Goal: Task Accomplishment & Management: Use online tool/utility

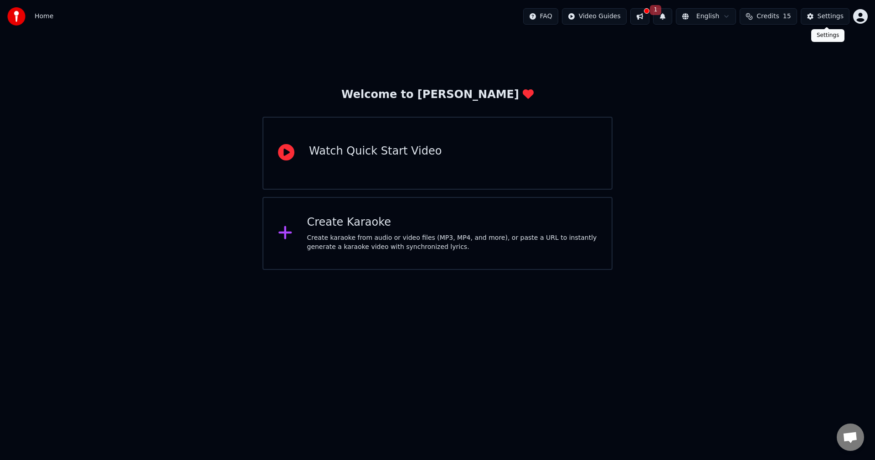
click at [824, 13] on div "Settings" at bounding box center [830, 16] width 26 height 9
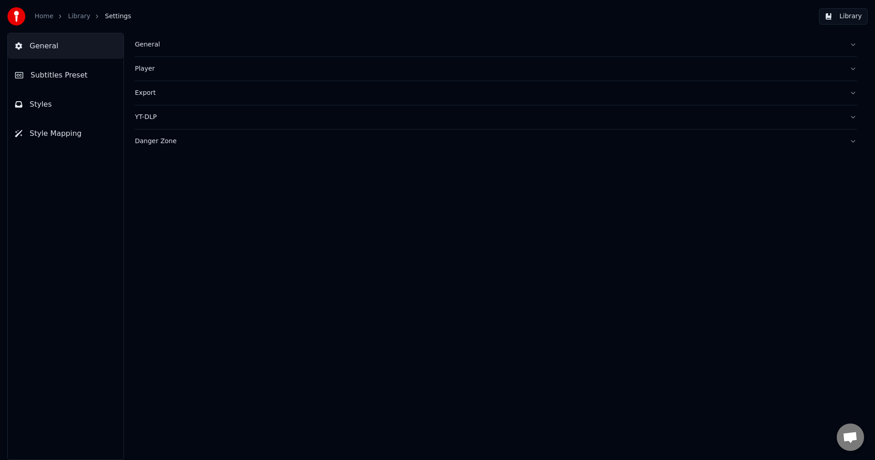
click at [176, 46] on div "General" at bounding box center [488, 44] width 707 height 9
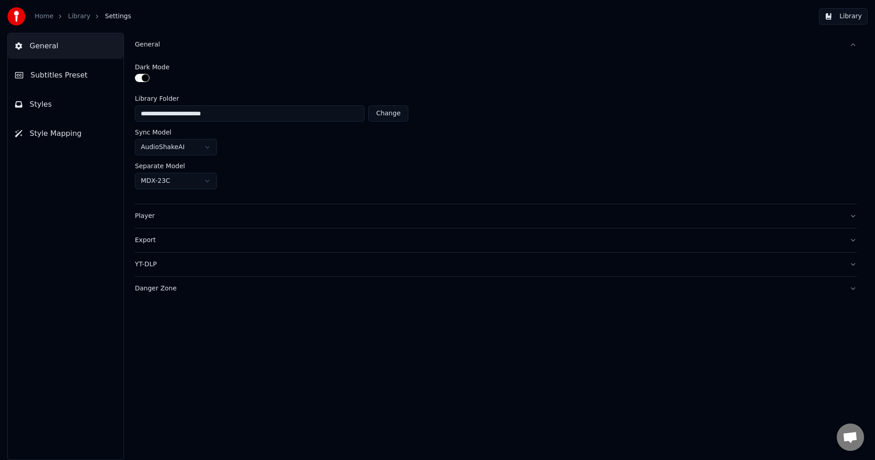
click at [176, 46] on div "General" at bounding box center [488, 44] width 707 height 9
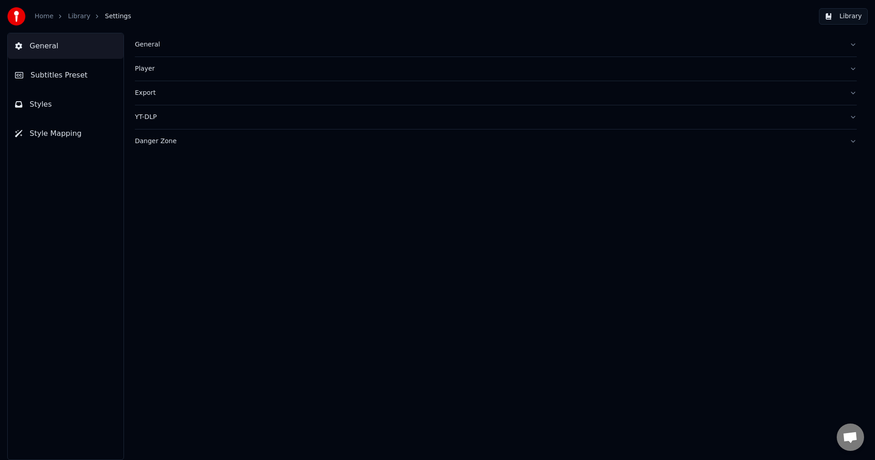
click at [66, 129] on span "Style Mapping" at bounding box center [56, 133] width 52 height 11
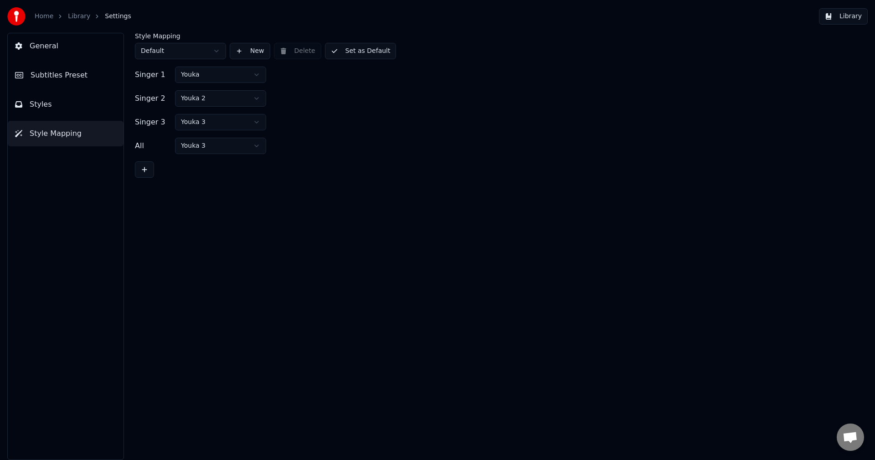
click at [46, 15] on link "Home" at bounding box center [44, 16] width 19 height 9
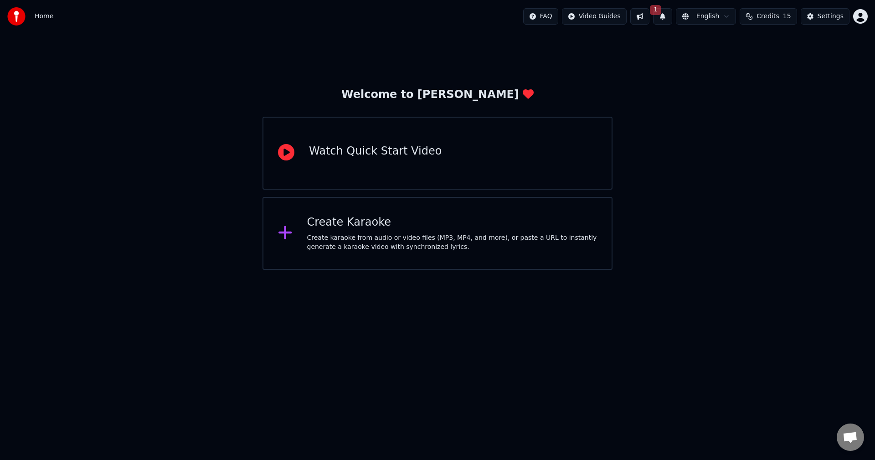
click at [369, 221] on div "Create Karaoke" at bounding box center [452, 222] width 290 height 15
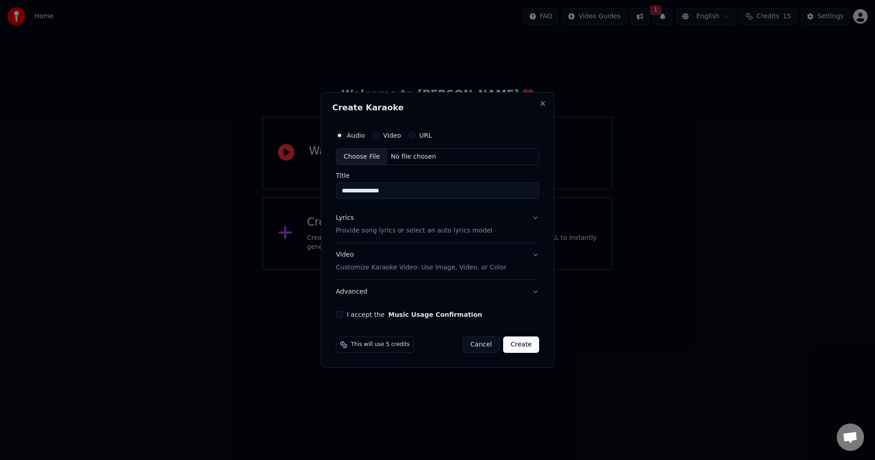
click at [378, 159] on div "Choose File" at bounding box center [361, 156] width 51 height 16
type input "**********"
click at [535, 218] on button "Lyrics Provide song lyrics or select an auto lyrics model" at bounding box center [437, 224] width 207 height 36
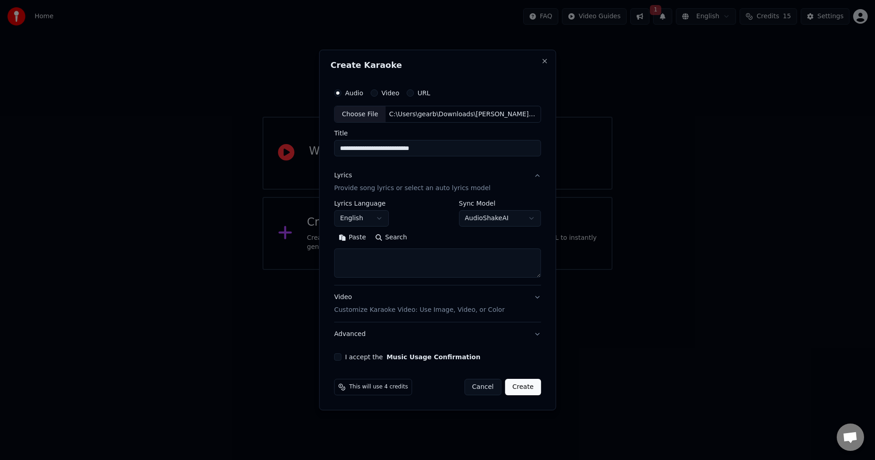
click at [383, 256] on textarea at bounding box center [437, 263] width 207 height 29
paste textarea "**********"
type textarea "**********"
click at [432, 239] on button "Expand" at bounding box center [432, 237] width 43 height 15
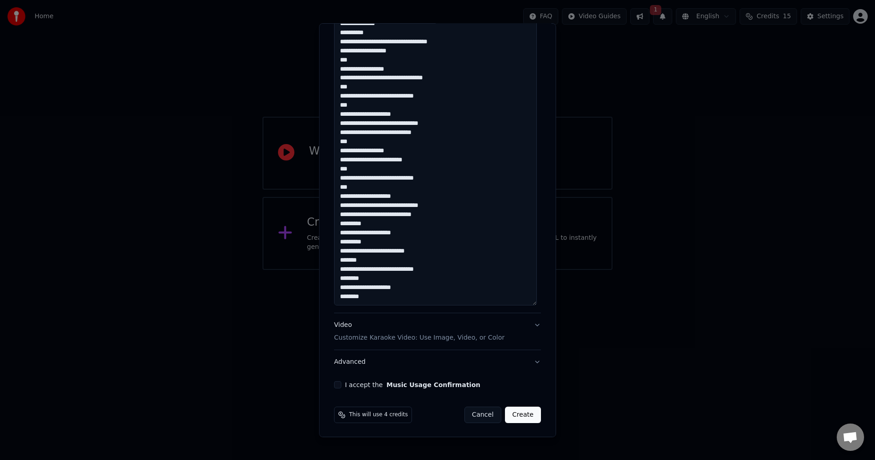
scroll to position [717, 0]
click at [530, 322] on button "Video Customize Karaoke Video: Use Image, Video, or Color" at bounding box center [437, 330] width 207 height 36
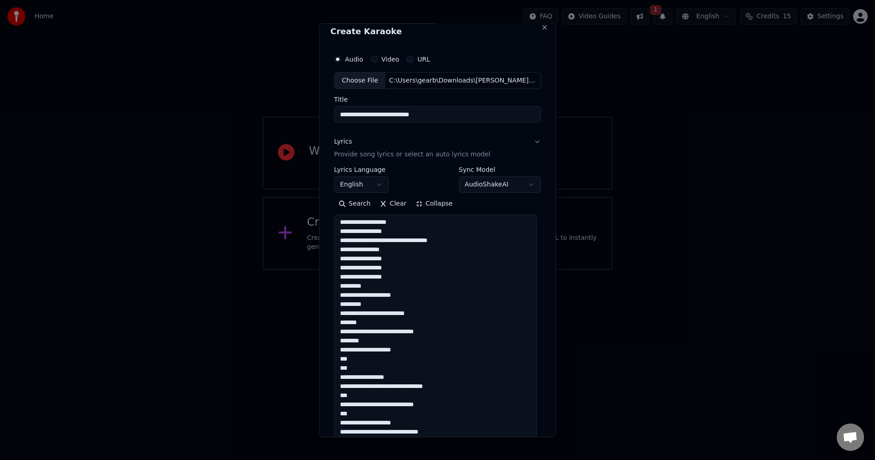
scroll to position [0, 0]
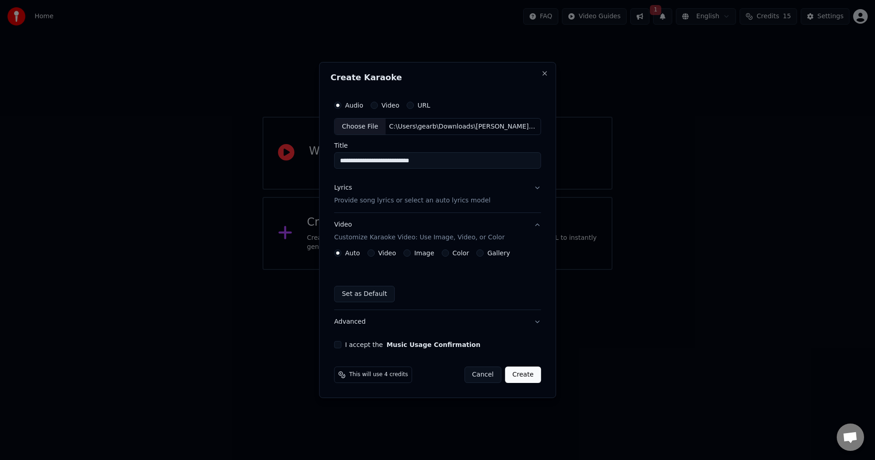
click at [533, 187] on button "Lyrics Provide song lyrics or select an auto lyrics model" at bounding box center [437, 194] width 207 height 36
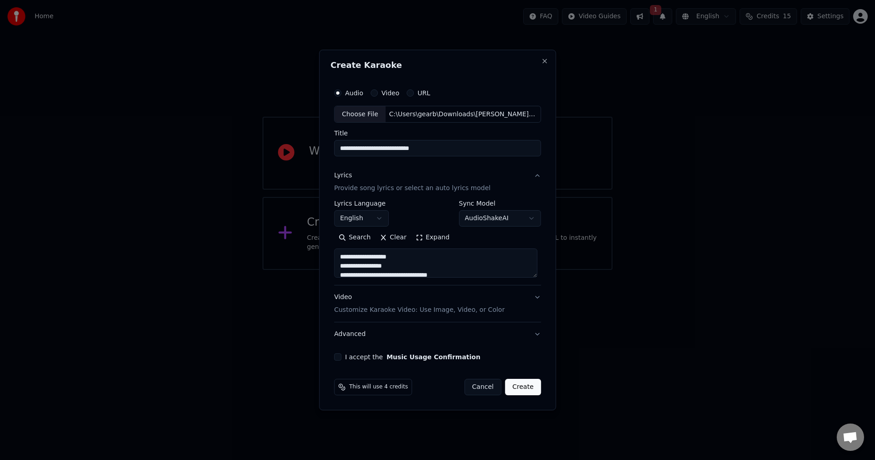
click at [533, 187] on button "Lyrics Provide song lyrics or select an auto lyrics model" at bounding box center [437, 182] width 207 height 36
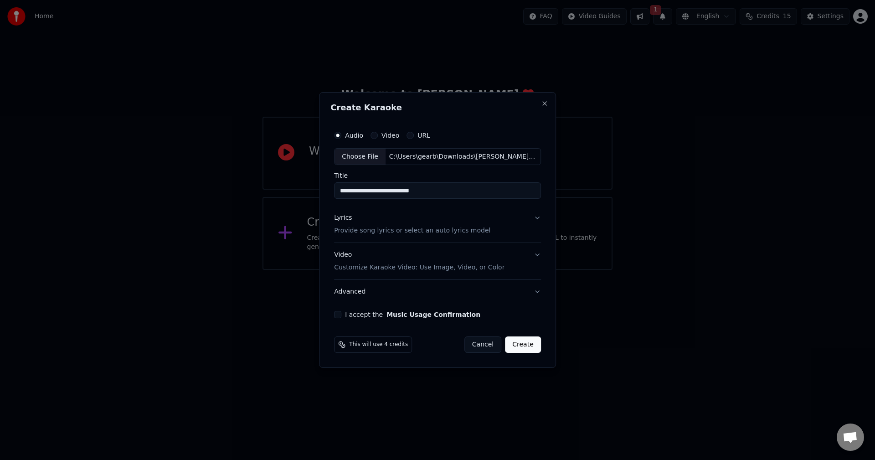
click at [539, 251] on div "**********" at bounding box center [437, 223] width 214 height 200
click at [537, 252] on button "Video Customize Karaoke Video: Use Image, Video, or Color" at bounding box center [437, 261] width 207 height 36
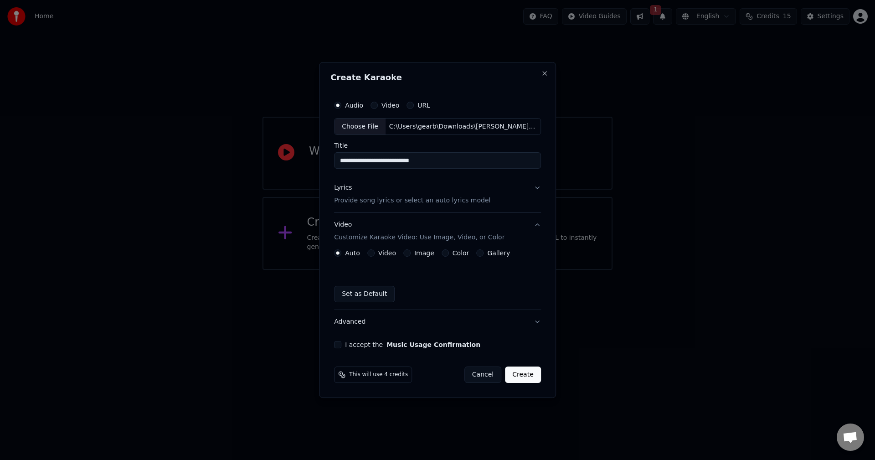
click at [371, 252] on button "Video" at bounding box center [370, 252] width 7 height 7
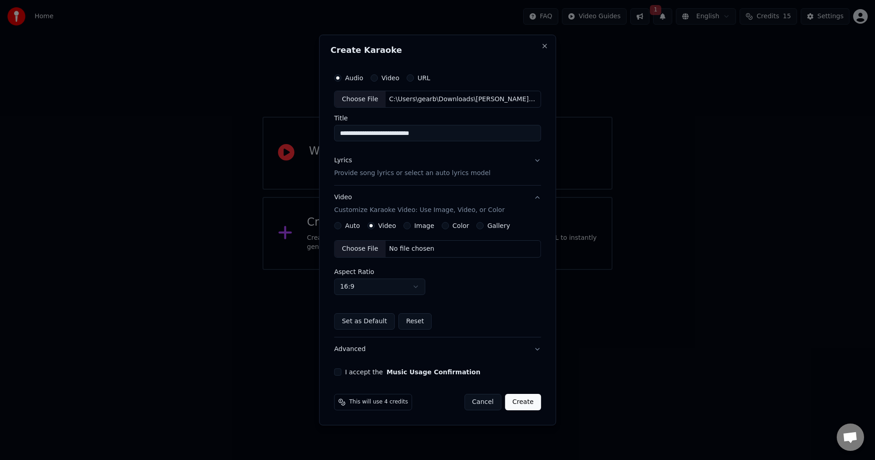
click at [409, 226] on button "Image" at bounding box center [406, 225] width 7 height 7
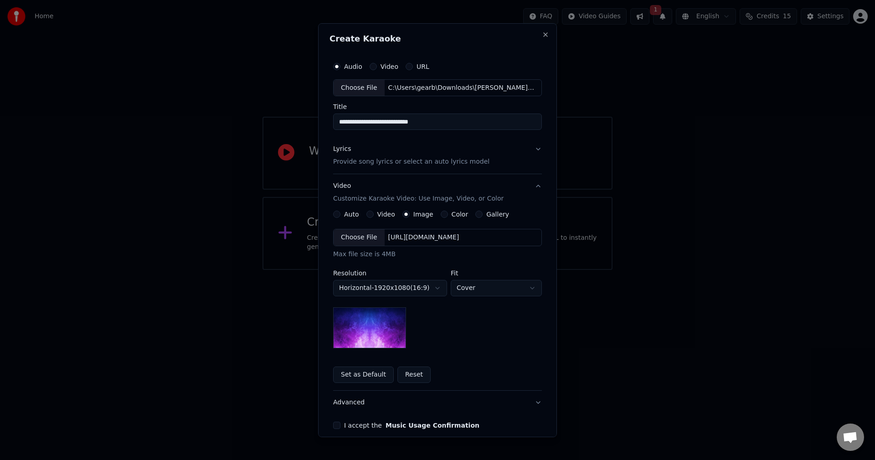
click at [440, 213] on button "Color" at bounding box center [443, 213] width 7 height 7
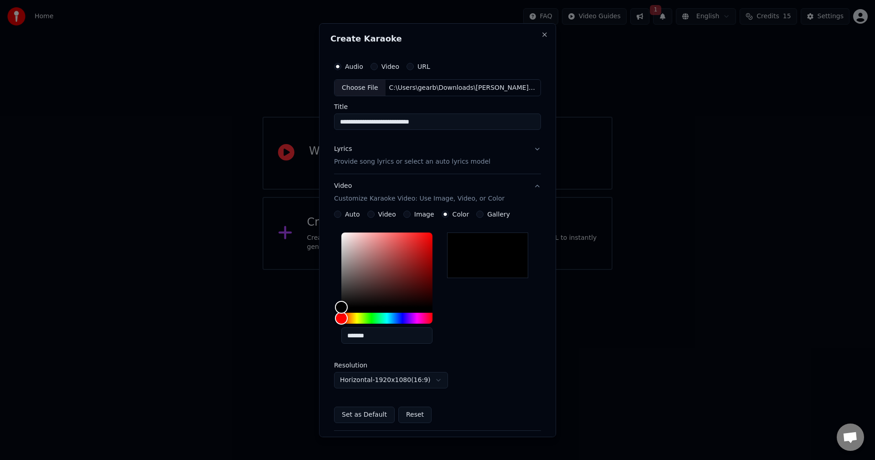
click at [476, 215] on button "Gallery" at bounding box center [479, 213] width 7 height 7
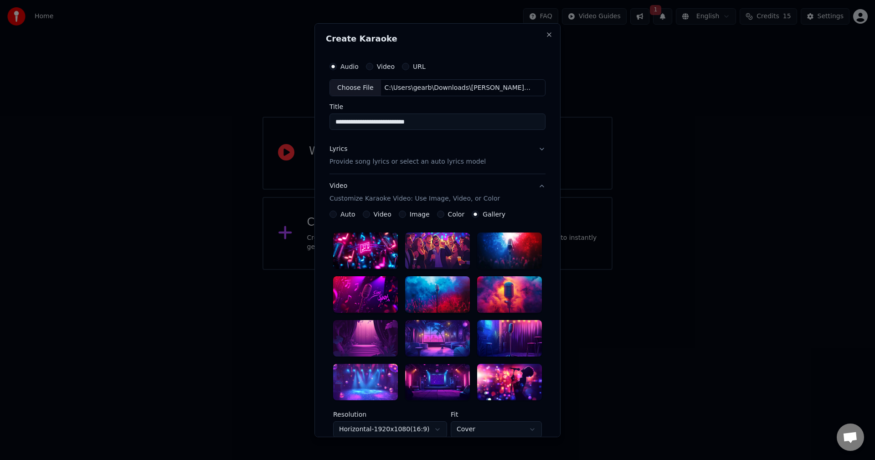
click at [399, 216] on button "Image" at bounding box center [402, 213] width 7 height 7
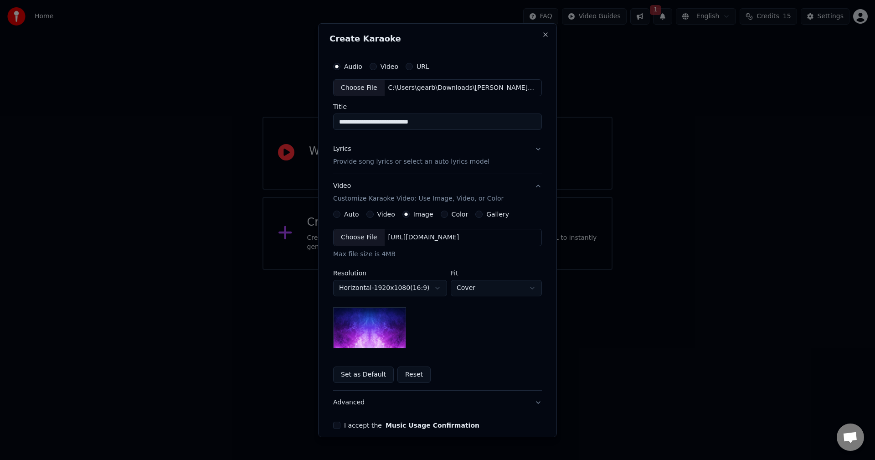
click at [368, 213] on button "Video" at bounding box center [369, 213] width 7 height 7
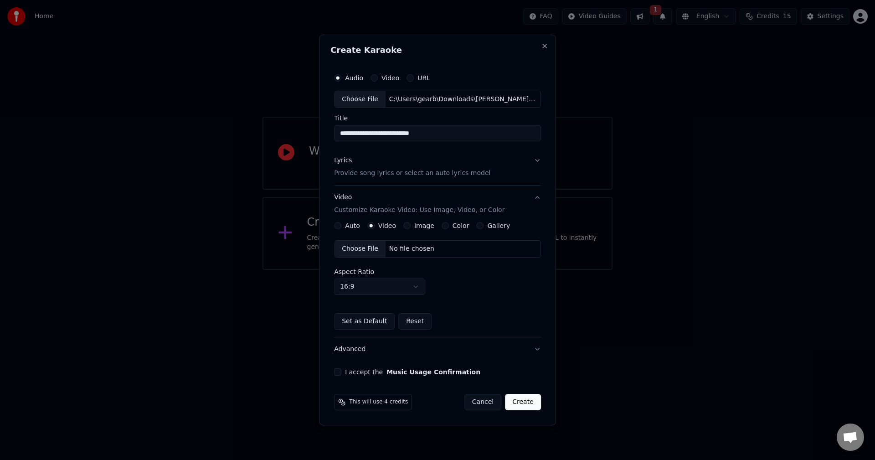
click at [443, 226] on button "Color" at bounding box center [444, 225] width 7 height 7
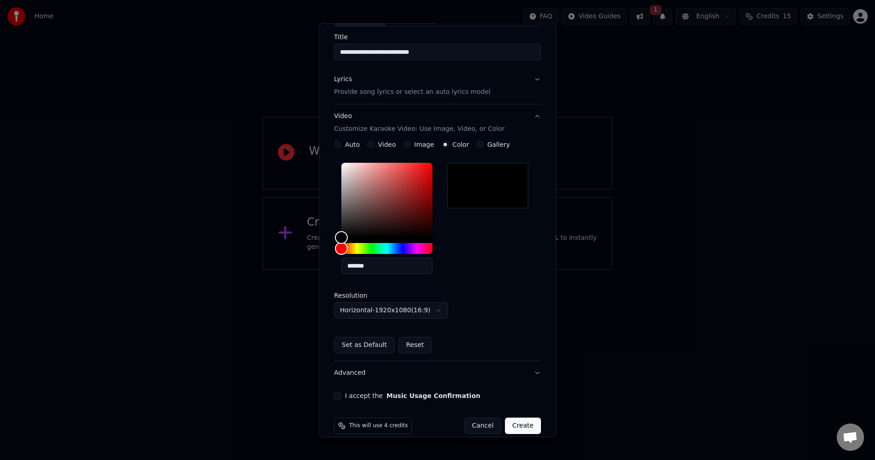
scroll to position [82, 0]
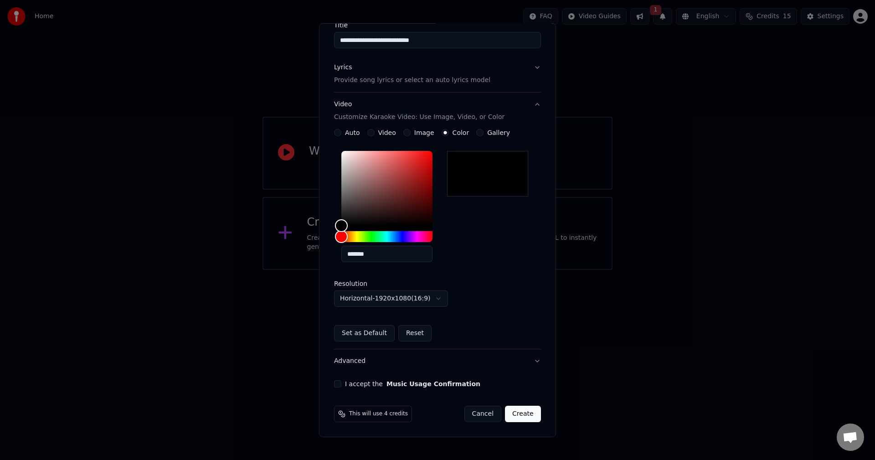
click at [337, 382] on button "I accept the Music Usage Confirmation" at bounding box center [337, 383] width 7 height 7
click at [522, 414] on button "Create" at bounding box center [523, 413] width 36 height 16
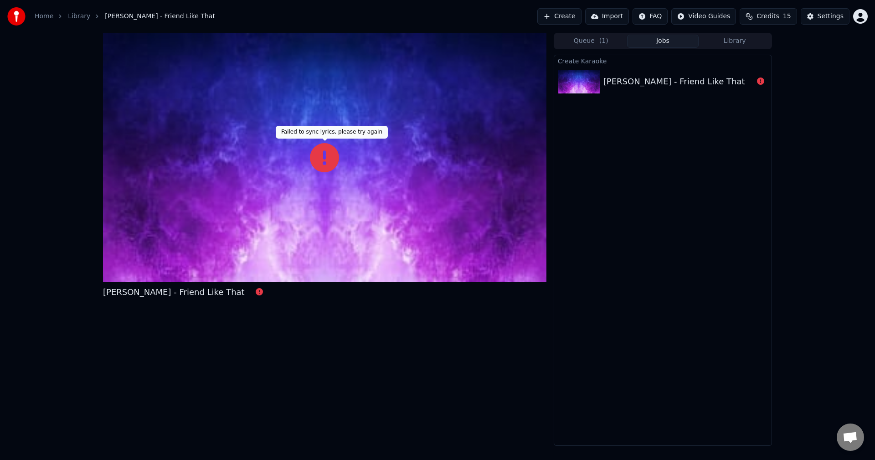
click at [316, 157] on icon at bounding box center [324, 157] width 29 height 29
click at [650, 85] on div "[PERSON_NAME] - Friend Like That" at bounding box center [674, 81] width 142 height 13
click at [598, 45] on button "Queue ( 1 )" at bounding box center [591, 41] width 72 height 13
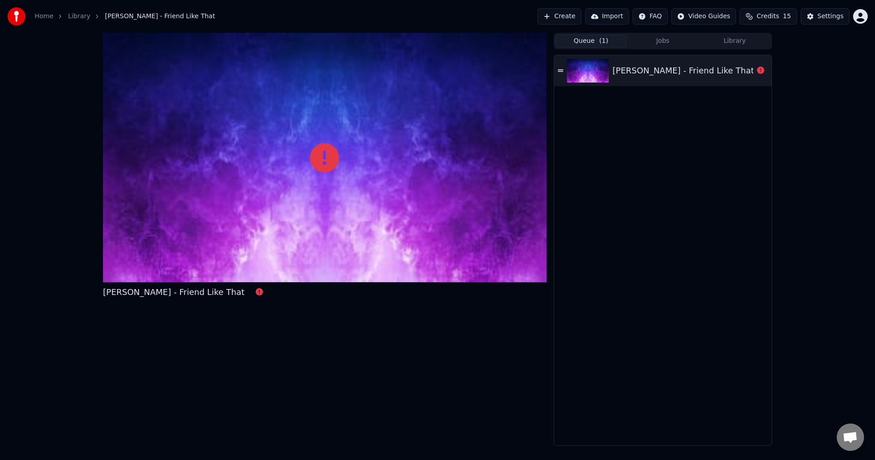
click at [640, 67] on div "[PERSON_NAME] - Friend Like That" at bounding box center [683, 70] width 142 height 13
drag, startPoint x: 307, startPoint y: 157, endPoint x: 316, endPoint y: 153, distance: 9.4
click at [308, 157] on div at bounding box center [324, 157] width 443 height 249
click at [316, 153] on icon at bounding box center [324, 157] width 29 height 29
click at [73, 13] on link "Library" at bounding box center [79, 16] width 22 height 9
